Goal: Transaction & Acquisition: Purchase product/service

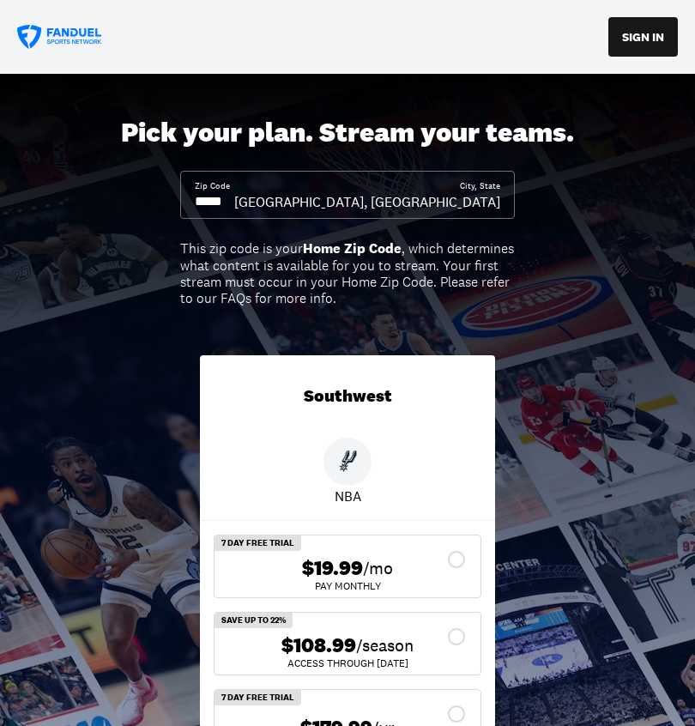
click at [234, 193] on input at bounding box center [214, 201] width 39 height 19
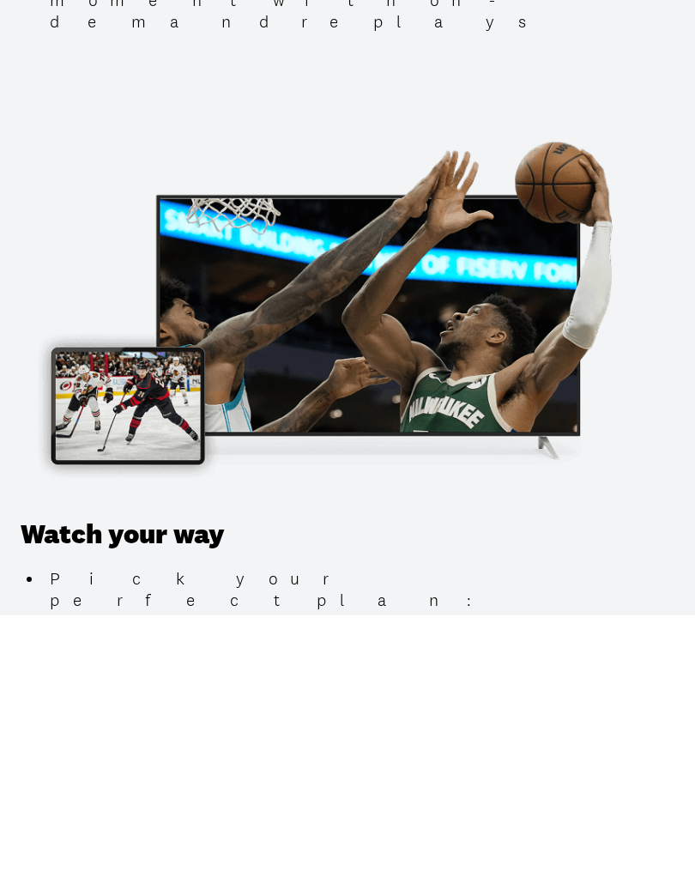
scroll to position [1633, 0]
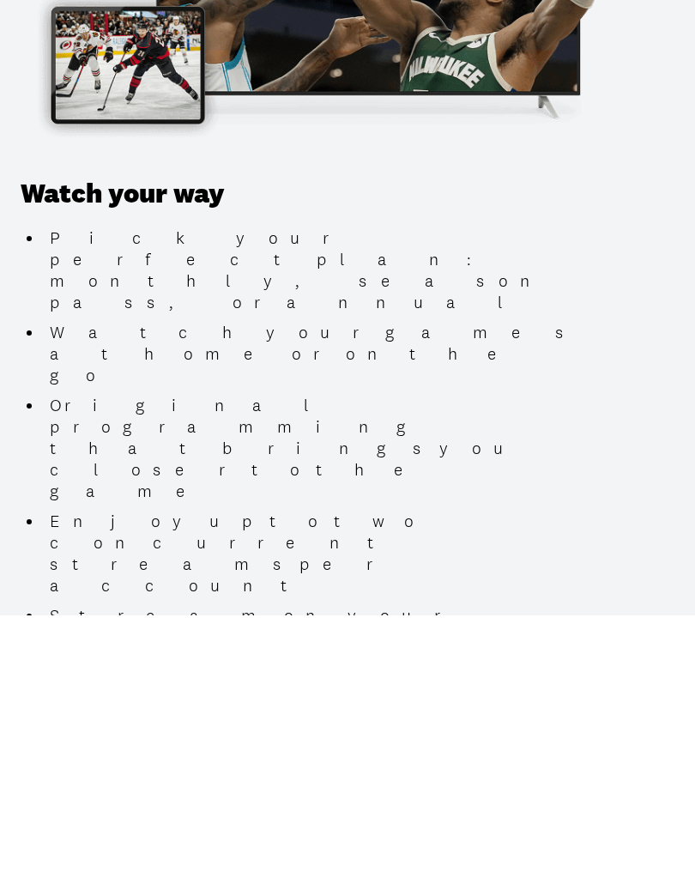
type input "*****"
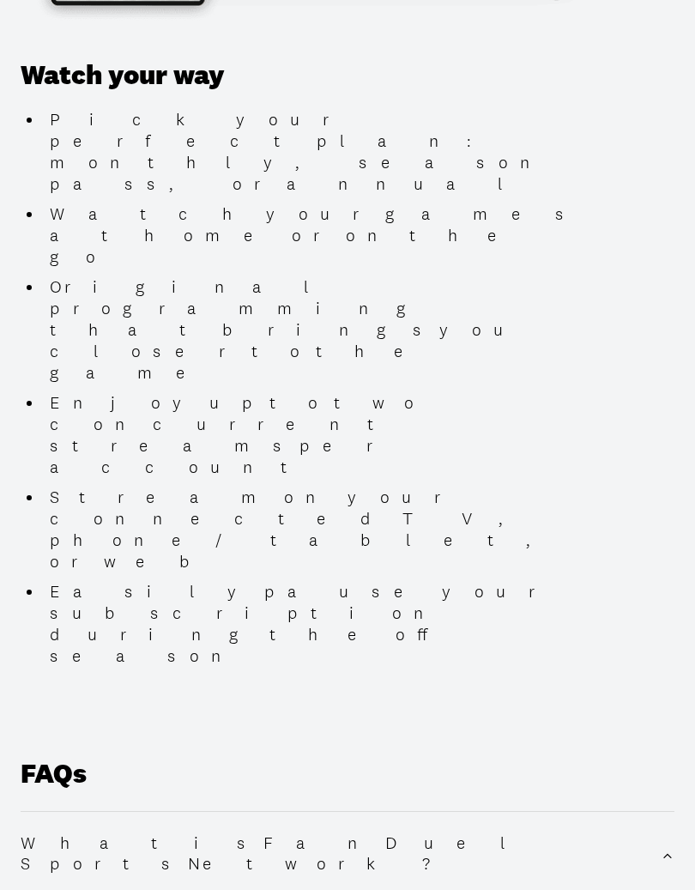
scroll to position [2363, 0]
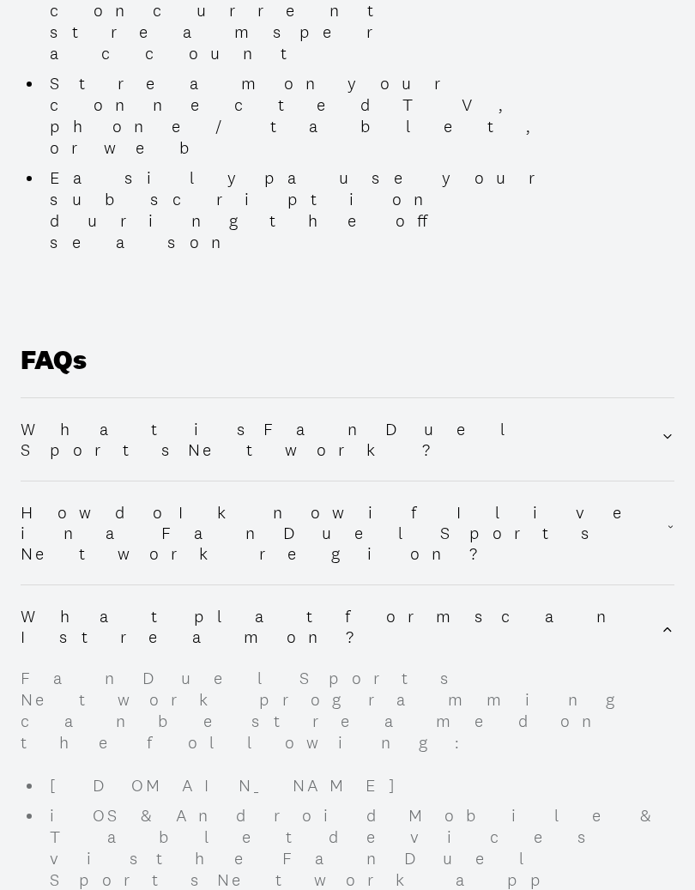
scroll to position [2775, 0]
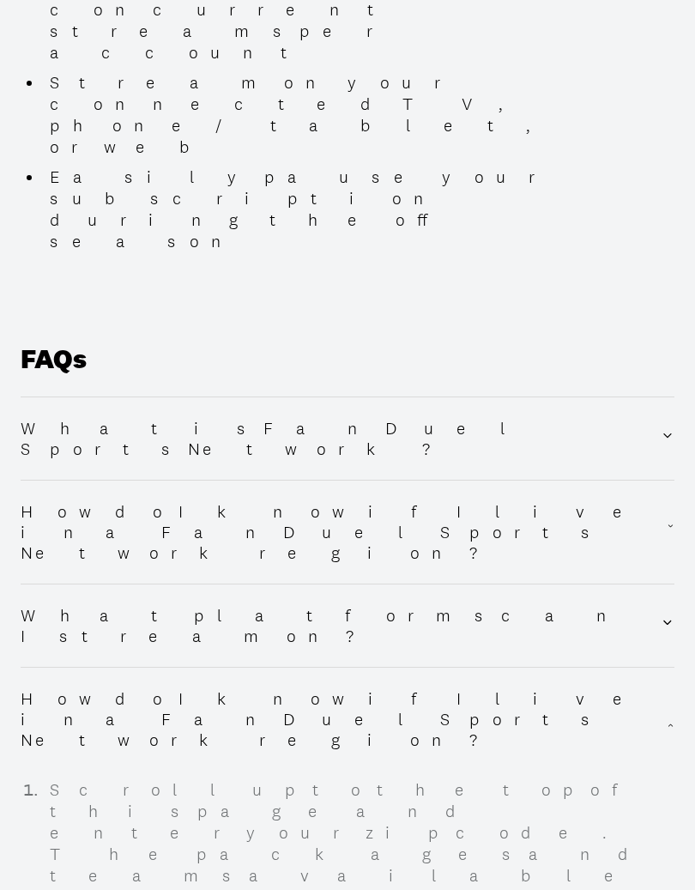
scroll to position [2776, 0]
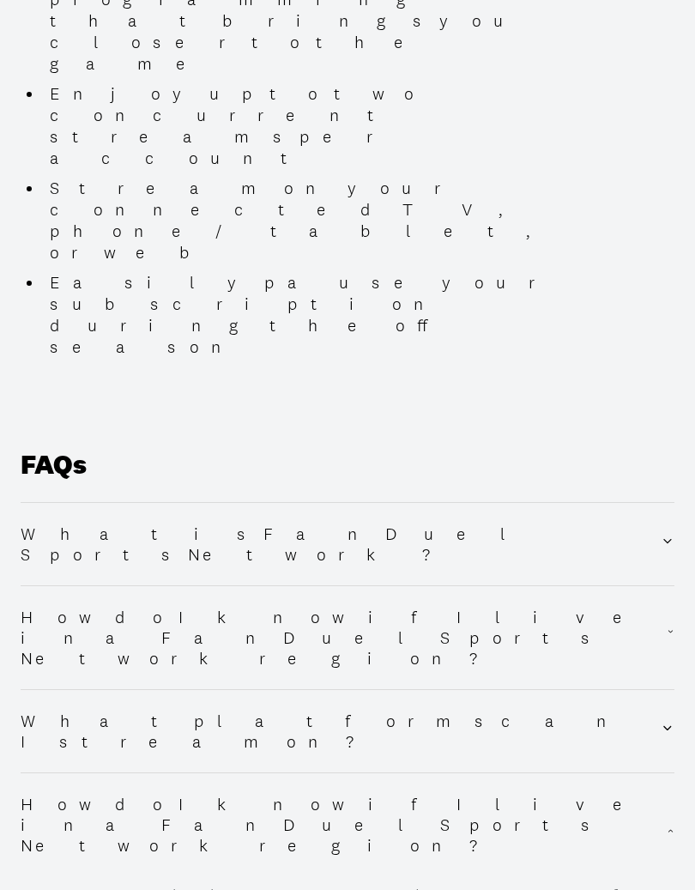
scroll to position [2670, 0]
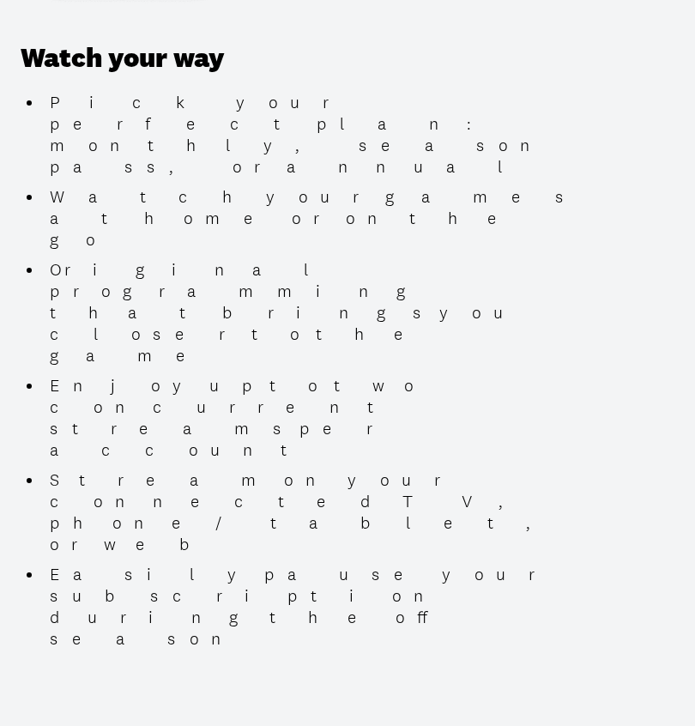
scroll to position [2377, 0]
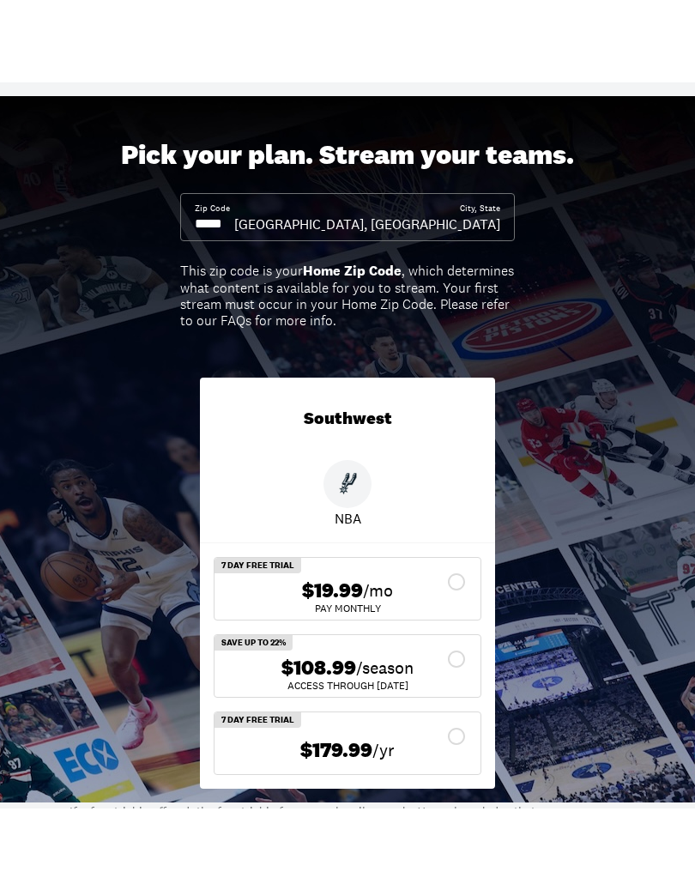
scroll to position [85, 0]
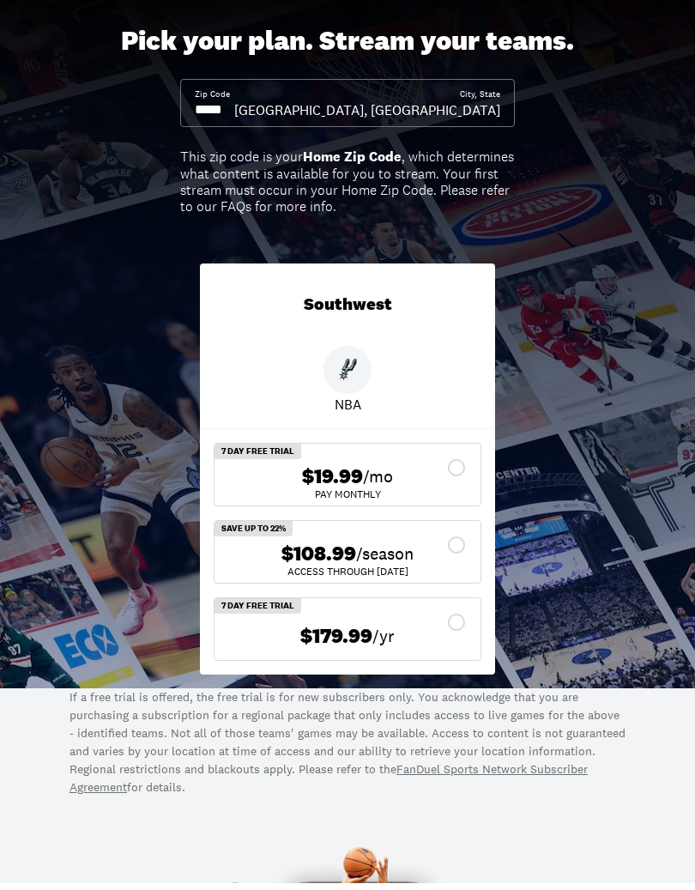
click at [446, 548] on div "$108.99 /season" at bounding box center [347, 560] width 239 height 25
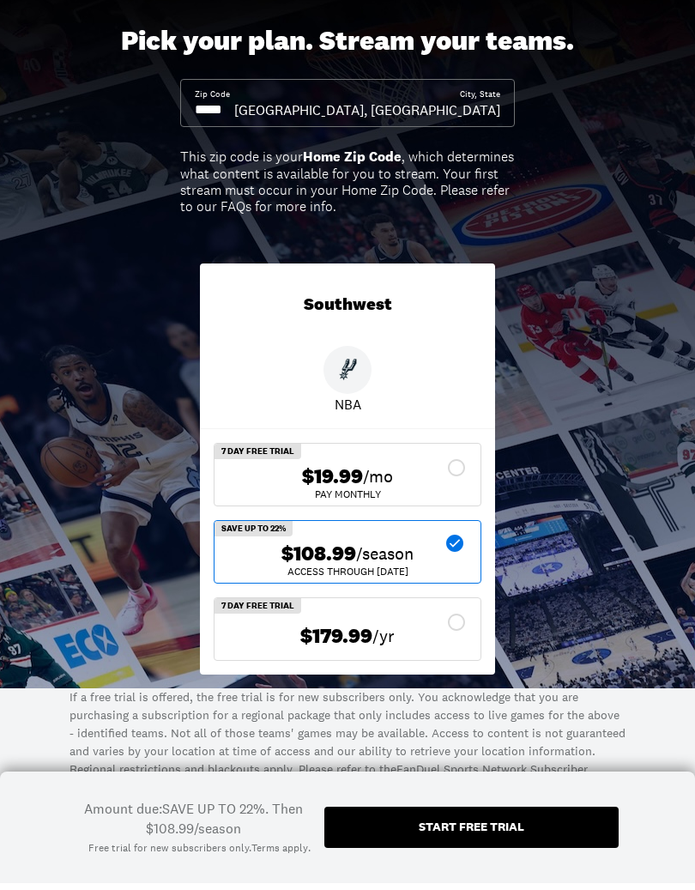
scroll to position [92, 0]
